Goal: Task Accomplishment & Management: Manage account settings

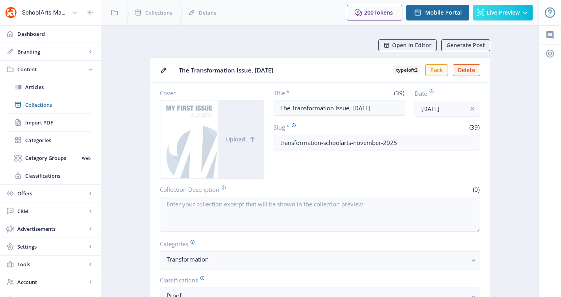
scroll to position [363, 0]
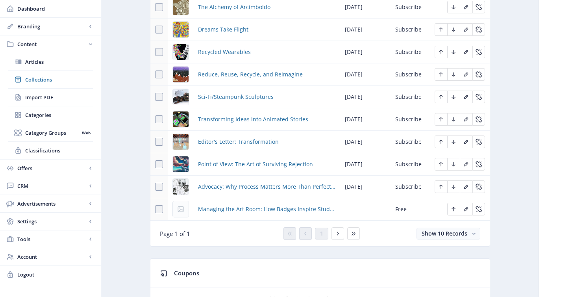
scroll to position [415, 0]
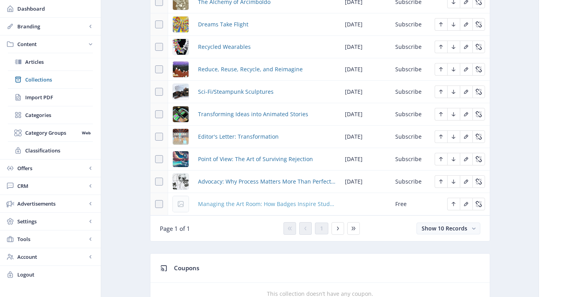
click at [229, 205] on span "Managing the Art Room: How Badges Inspire Student Choice" at bounding box center [266, 203] width 137 height 9
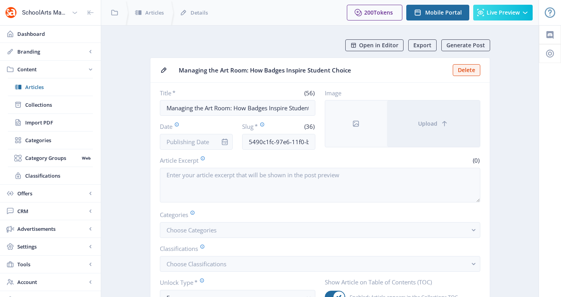
click at [291, 150] on nb-card-body "Title * (56) Managing the Art Room: How Badges Inspire Student Choice Date Slug…" at bounding box center [319, 197] width 339 height 229
click at [290, 140] on input "5490c1fc-97e6-11f0-bd64-4201ac1fa005" at bounding box center [278, 142] width 73 height 16
paste input "managing-art-room-empathy-collaboration-92"
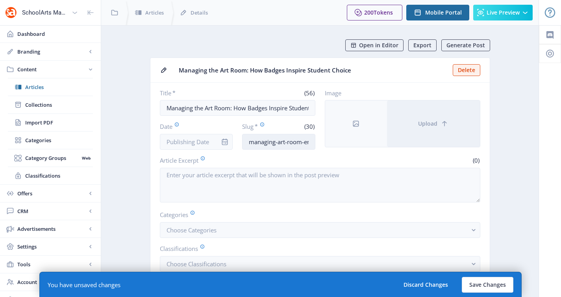
click at [307, 142] on input "managing-art-room-empower-1125" at bounding box center [278, 142] width 73 height 16
click at [305, 142] on input "managing-art-room-empower-1125" at bounding box center [278, 142] width 73 height 16
type input "managing-art-room-empower-choice-1125"
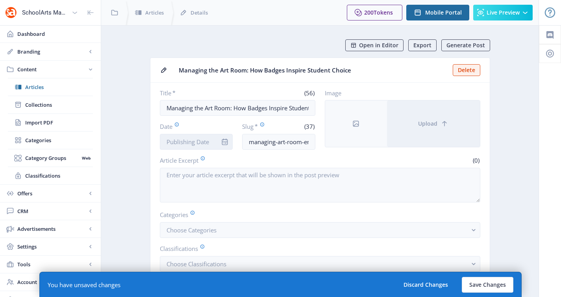
click at [216, 142] on nb-form-field at bounding box center [196, 142] width 73 height 16
click at [196, 150] on nb-card-body "Title * (56) Managing the Art Room: How Badges Inspire Student Choice Date Slug…" at bounding box center [319, 197] width 339 height 229
click at [199, 148] on input "Date" at bounding box center [196, 142] width 73 height 16
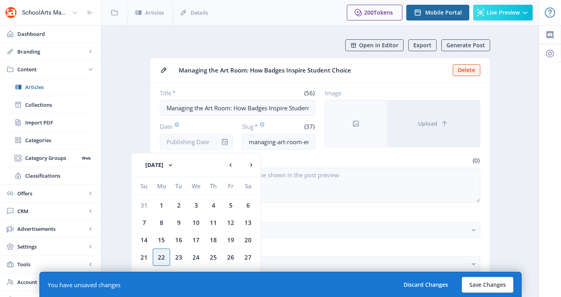
click at [168, 252] on div "22" at bounding box center [161, 256] width 17 height 17
type input "[DATE]"
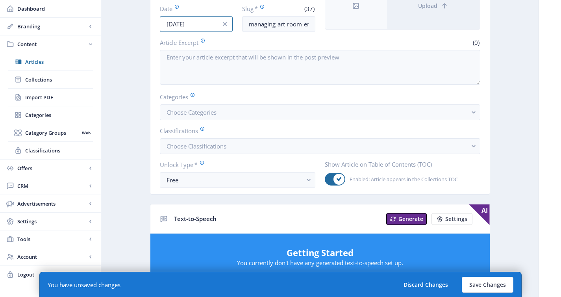
scroll to position [158, 0]
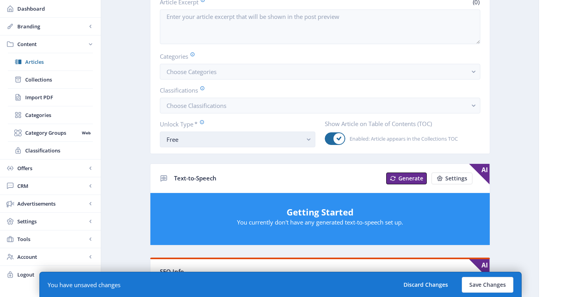
click at [226, 146] on button "Free" at bounding box center [237, 139] width 155 height 16
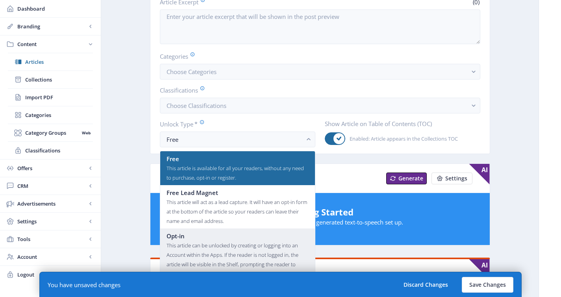
scroll to position [47, 0]
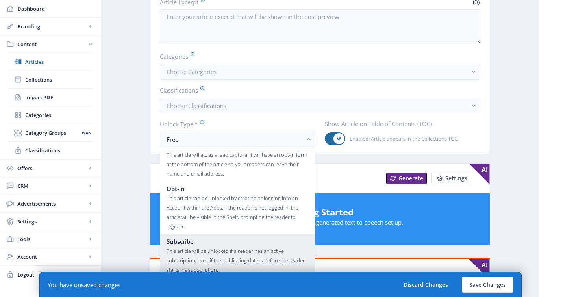
click at [216, 242] on div "Subscribe" at bounding box center [237, 240] width 142 height 9
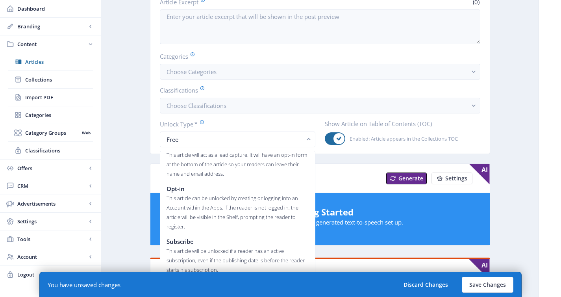
scroll to position [158, 0]
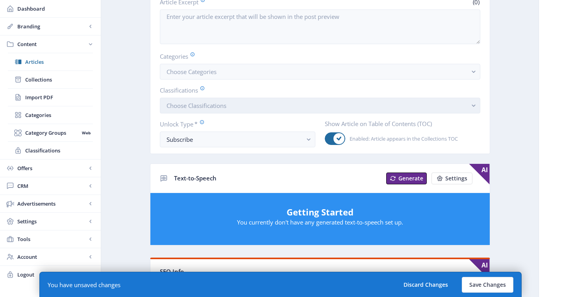
click at [216, 104] on span "Choose Classifications" at bounding box center [196, 106] width 60 height 8
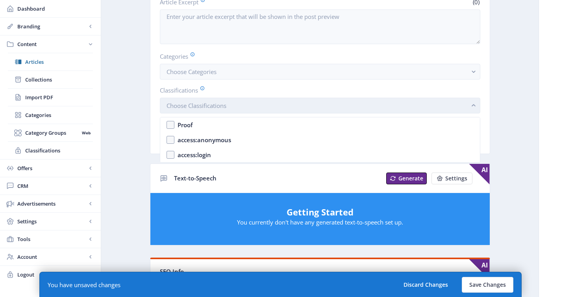
scroll to position [0, 0]
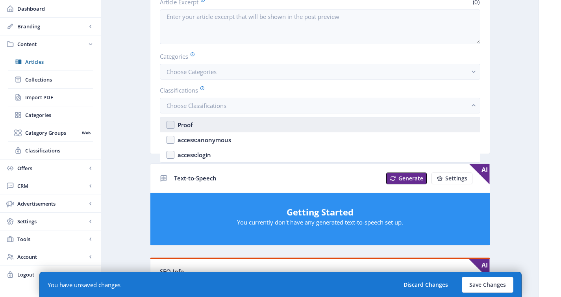
click at [210, 123] on nb-option "Proof" at bounding box center [319, 124] width 319 height 15
checkbox input "true"
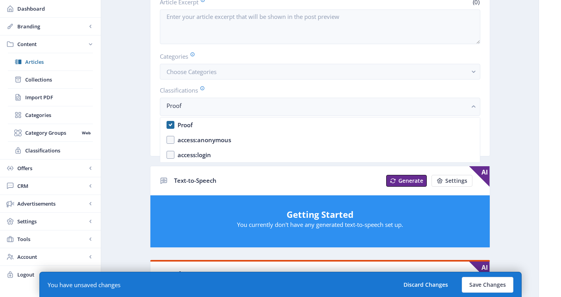
click at [427, 61] on label "Categories" at bounding box center [317, 56] width 314 height 9
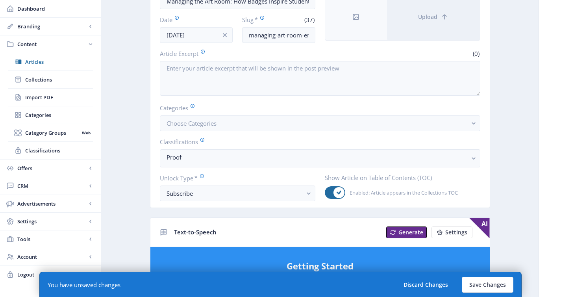
scroll to position [26, 0]
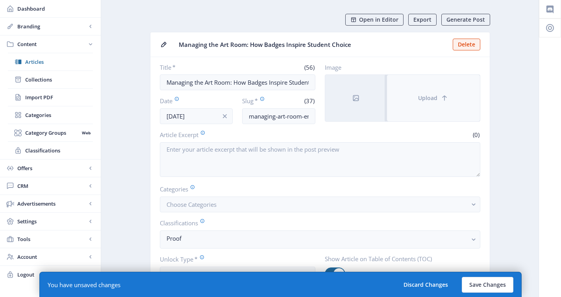
click at [428, 82] on button "Upload" at bounding box center [433, 98] width 93 height 46
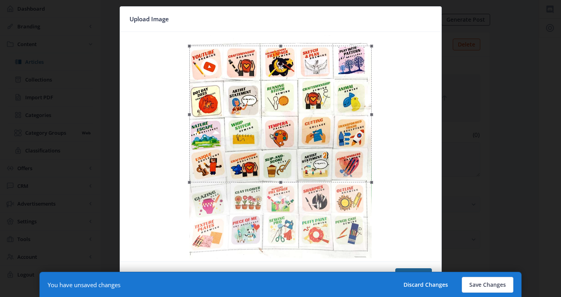
drag, startPoint x: 352, startPoint y: 60, endPoint x: 351, endPoint y: 70, distance: 9.9
click at [351, 70] on div at bounding box center [280, 114] width 182 height 137
click at [408, 270] on button "Confirm" at bounding box center [413, 276] width 37 height 16
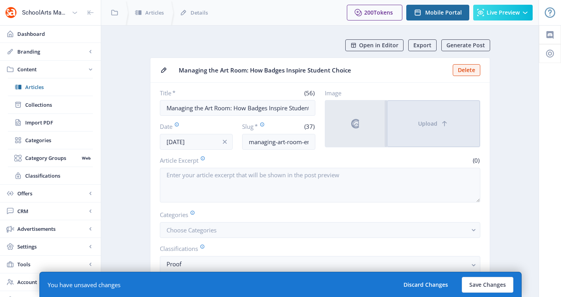
scroll to position [26, 0]
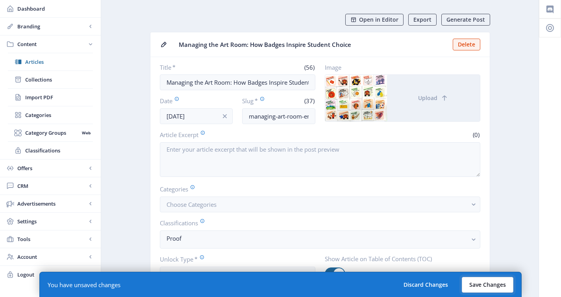
click at [488, 287] on button "Save Changes" at bounding box center [487, 285] width 52 height 16
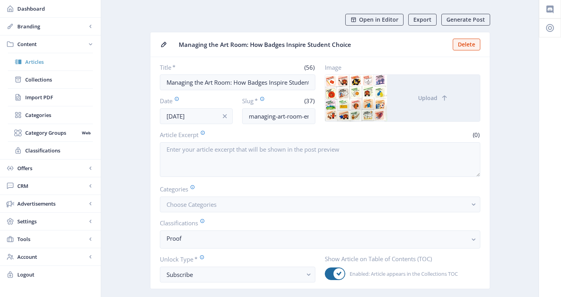
click at [28, 83] on span "Collections" at bounding box center [59, 80] width 68 height 8
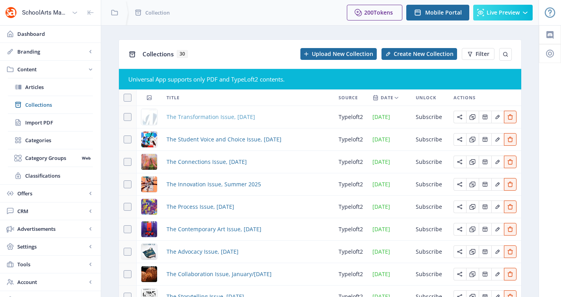
click at [223, 118] on span "The Transformation Issue, [DATE]" at bounding box center [210, 116] width 89 height 9
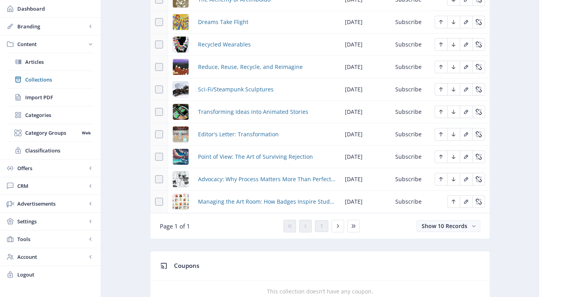
scroll to position [457, 0]
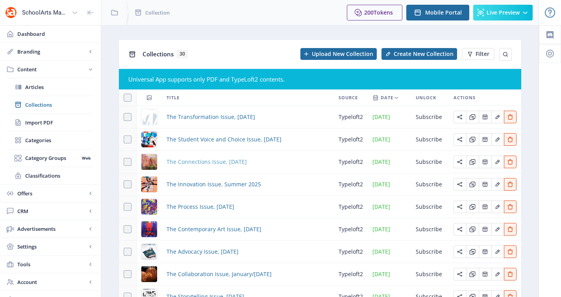
click at [210, 159] on span "The Connections Issue, September 2025" at bounding box center [206, 161] width 80 height 9
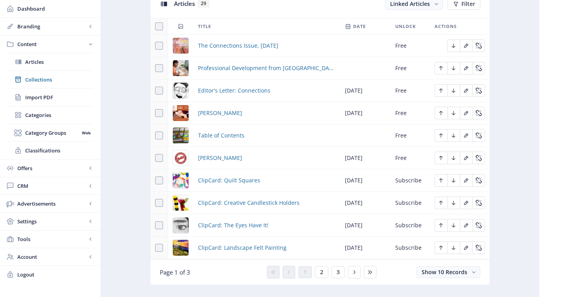
scroll to position [437, 0]
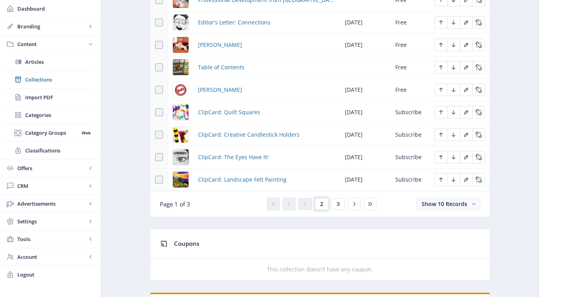
click at [320, 204] on span "2" at bounding box center [321, 204] width 3 height 6
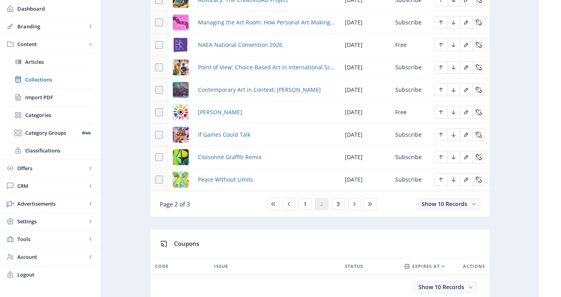
scroll to position [427, 0]
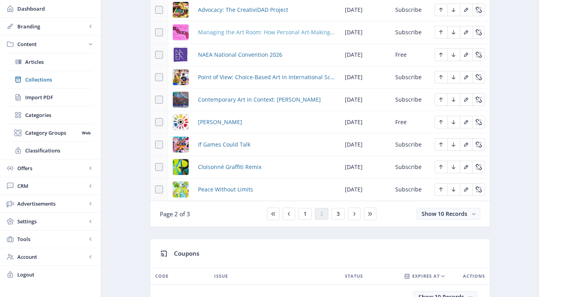
click at [271, 33] on span "Managing the Art Room: How Personal Art-Making Transforms Teaching" at bounding box center [266, 32] width 137 height 9
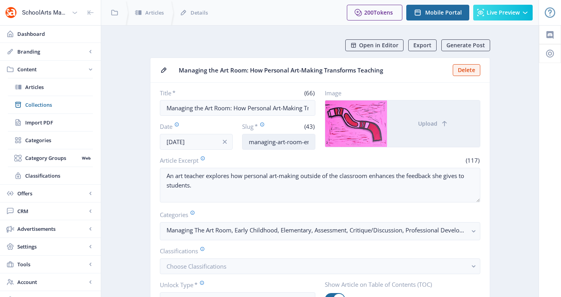
click at [287, 145] on input "managing-art-room-empathy-collaboration-925" at bounding box center [278, 142] width 73 height 16
